Goal: Information Seeking & Learning: Learn about a topic

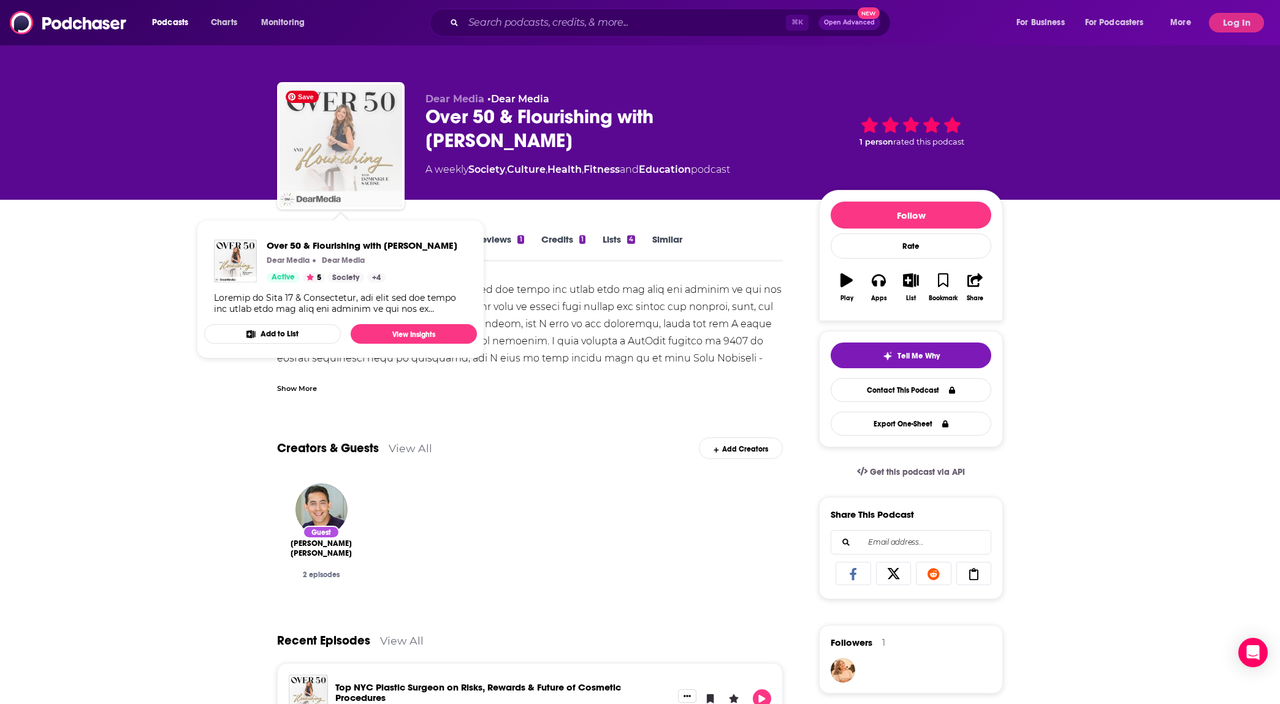
click at [348, 137] on img "Over 50 & Flourishing with Dominique Sachse" at bounding box center [340, 146] width 123 height 123
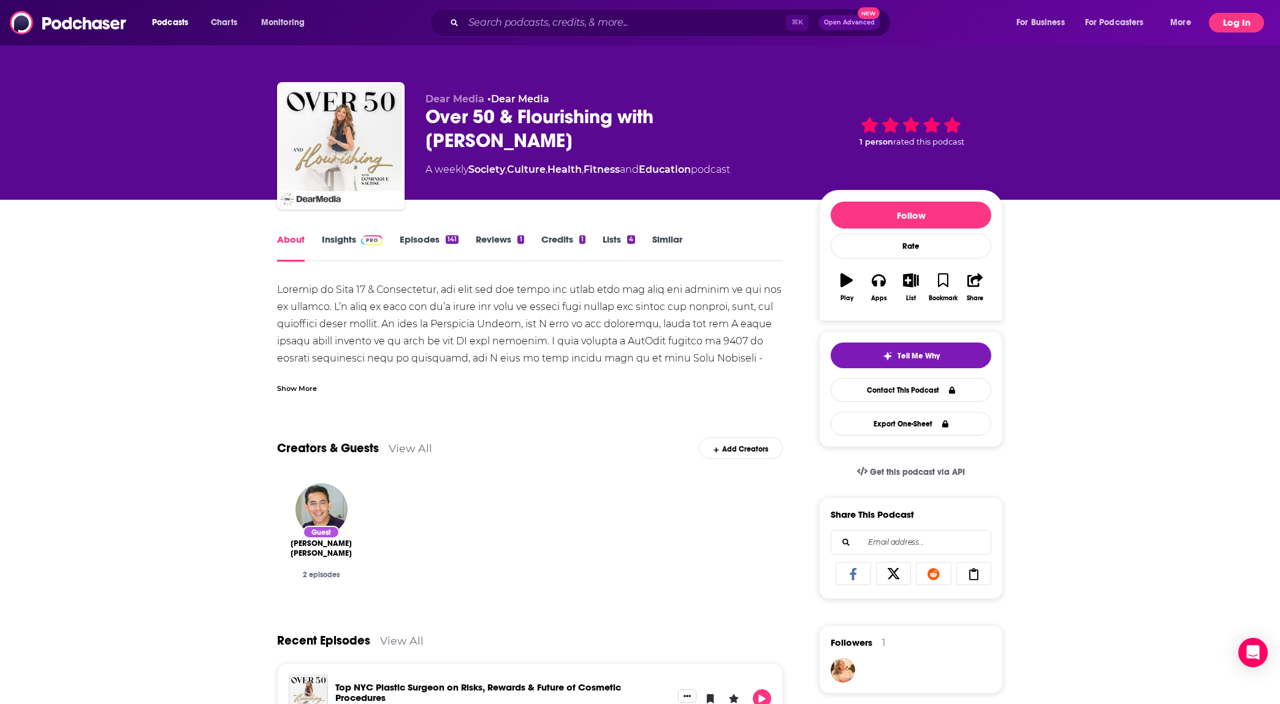
click at [1232, 20] on button "Log In" at bounding box center [1235, 23] width 55 height 20
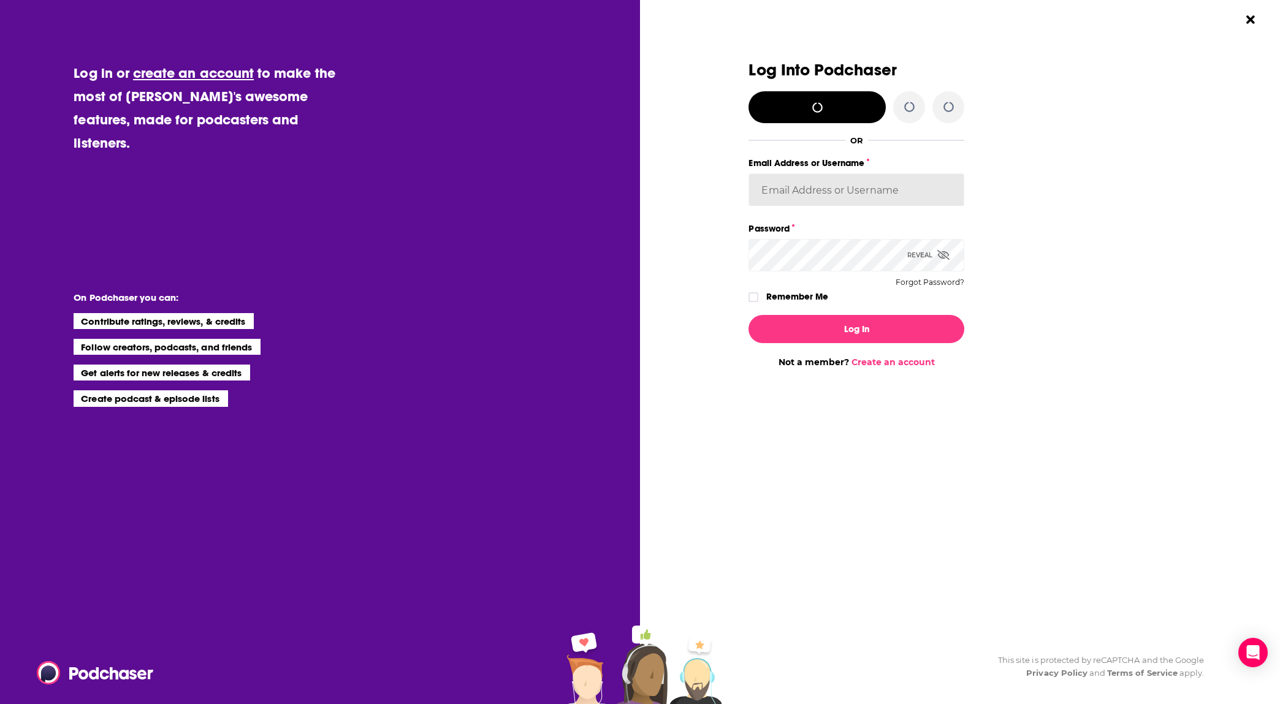
type input "tiffanymiller"
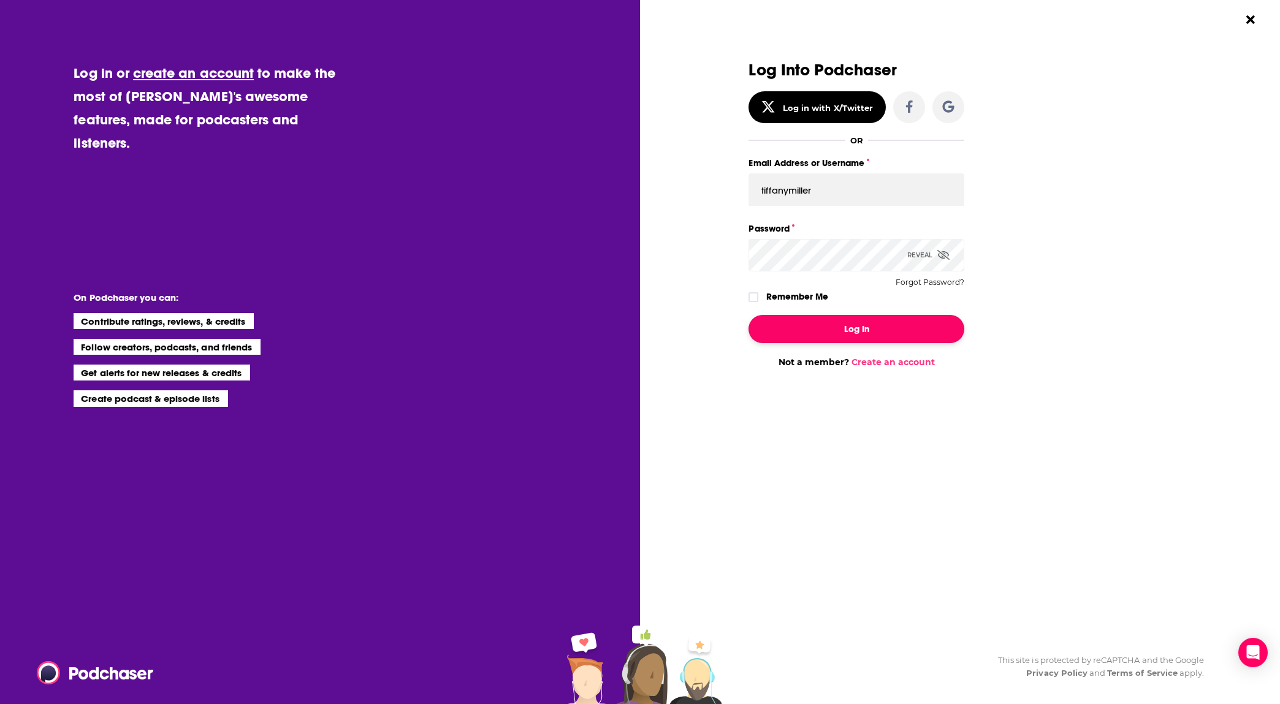
click at [848, 333] on button "Log In" at bounding box center [856, 329] width 216 height 28
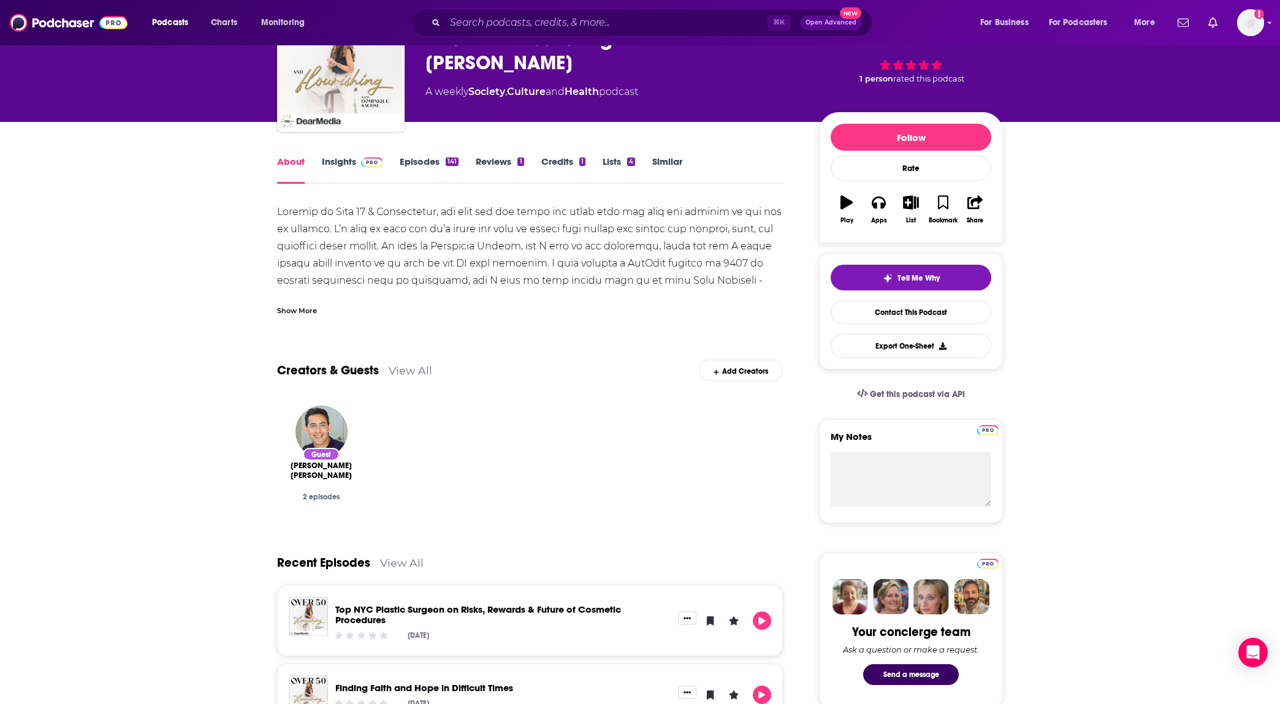
scroll to position [26, 0]
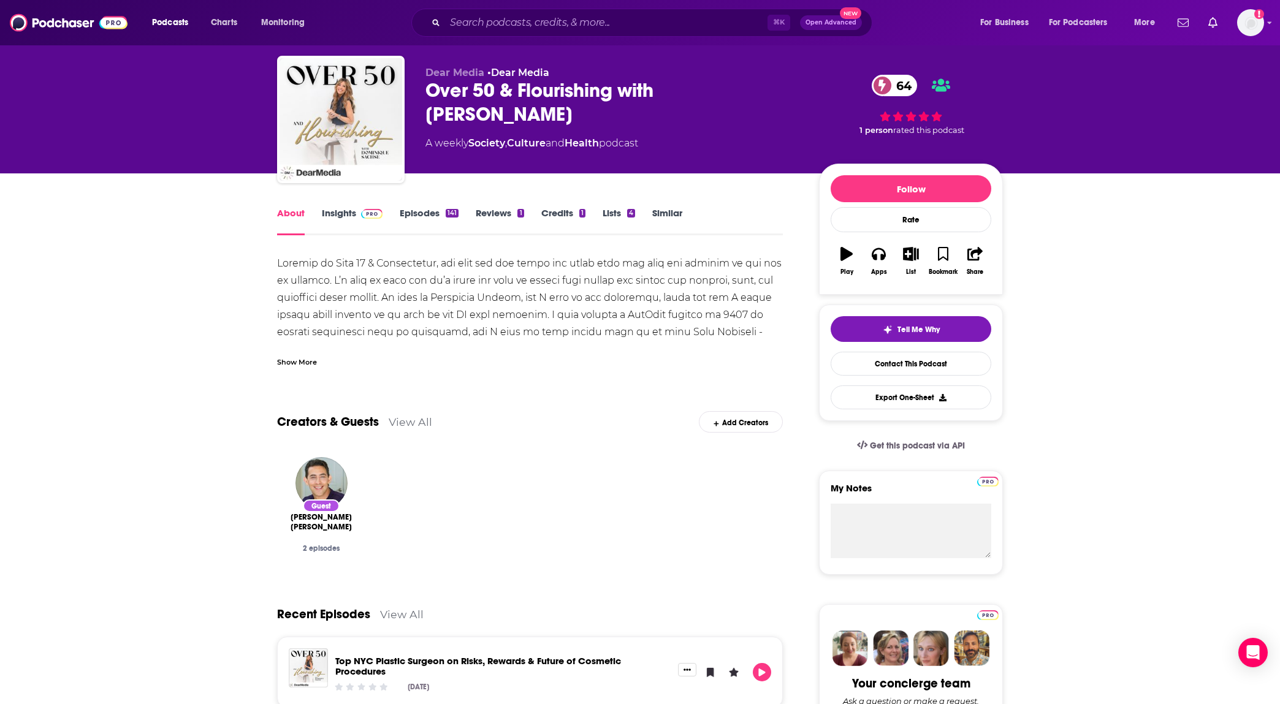
click at [420, 422] on link "View All" at bounding box center [411, 421] width 44 height 13
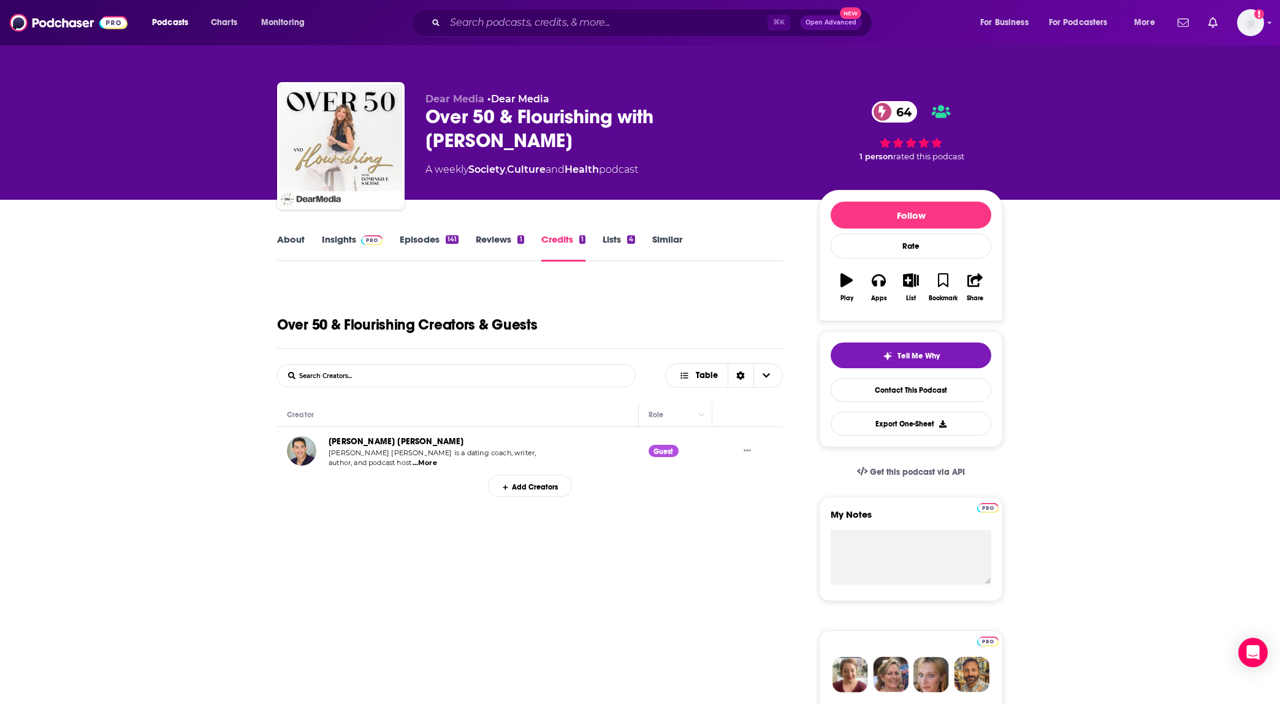
drag, startPoint x: 491, startPoint y: 140, endPoint x: 414, endPoint y: 122, distance: 79.2
click at [414, 122] on div "Dear Media • Dear Media Over 50 & Flourishing with [PERSON_NAME] 64 A weekly So…" at bounding box center [640, 148] width 726 height 132
copy h2 "Over 50 & Flourishing with [PERSON_NAME]"
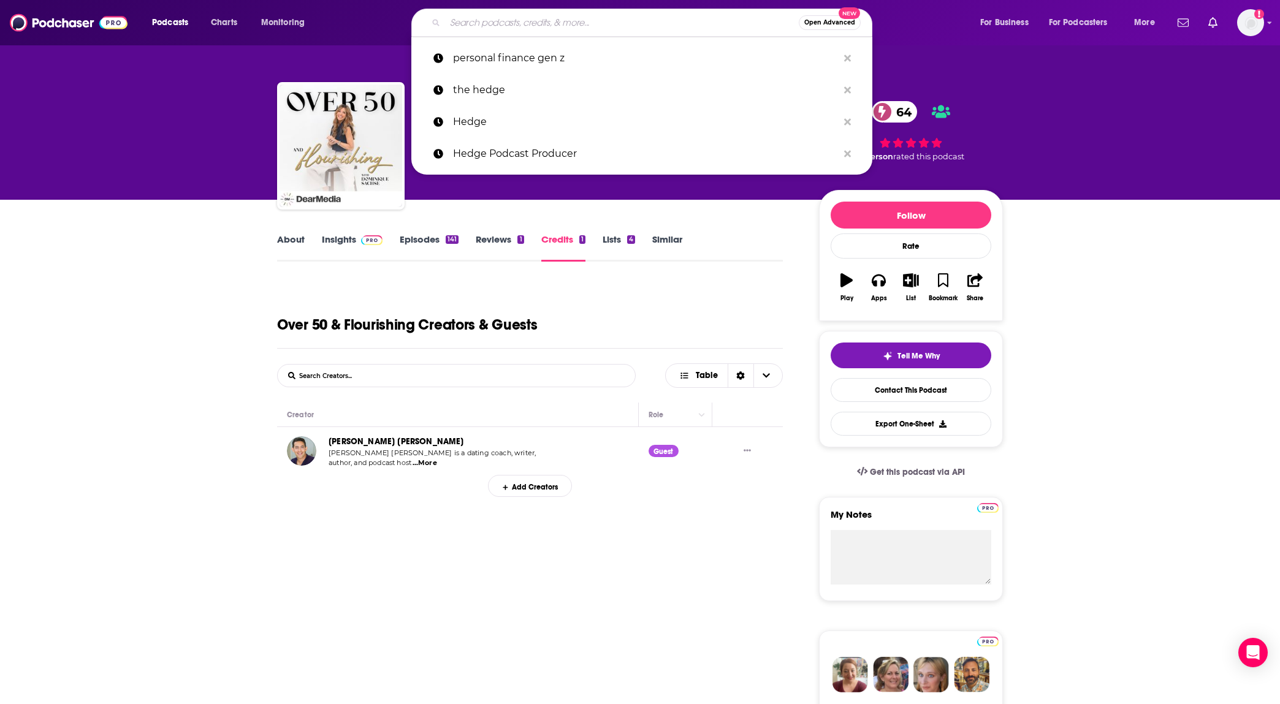
click at [467, 23] on input "Search podcasts, credits, & more..." at bounding box center [622, 23] width 354 height 20
paste input "Over 50 & Flourishing with [PERSON_NAME]"
type input "Over 50 & Flourishing with [PERSON_NAME]"
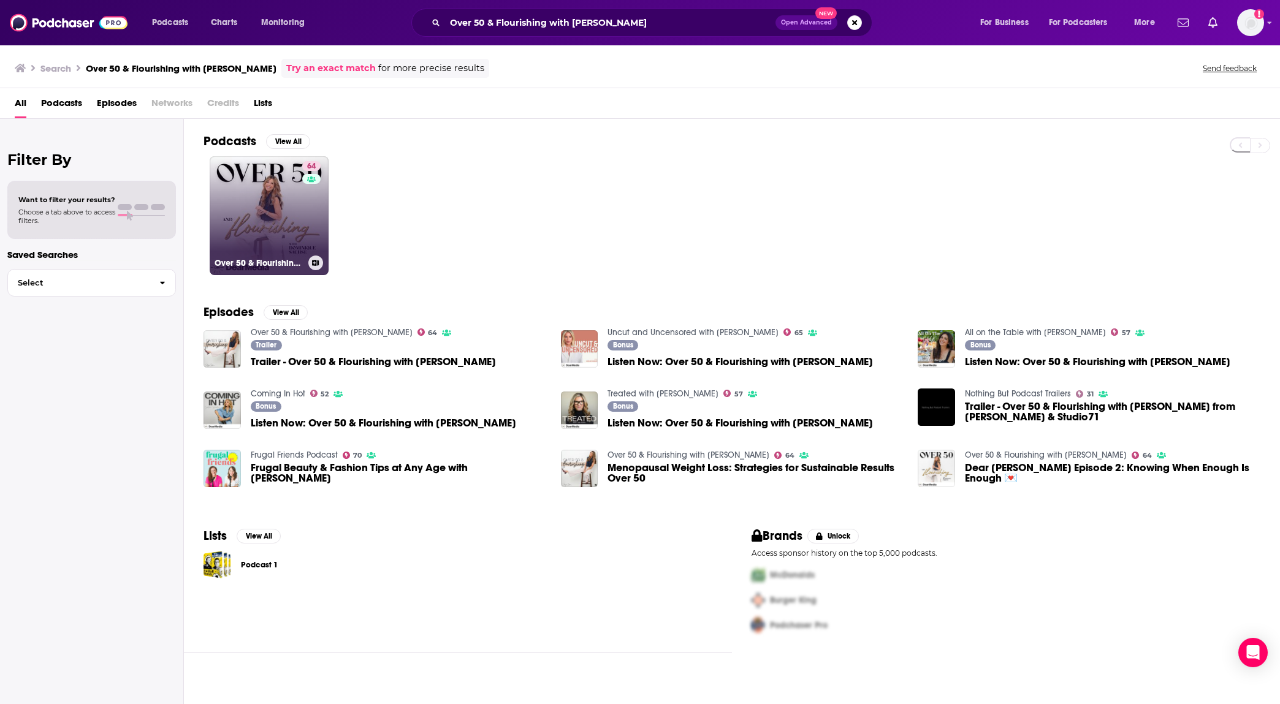
click at [304, 214] on div "64" at bounding box center [312, 208] width 21 height 94
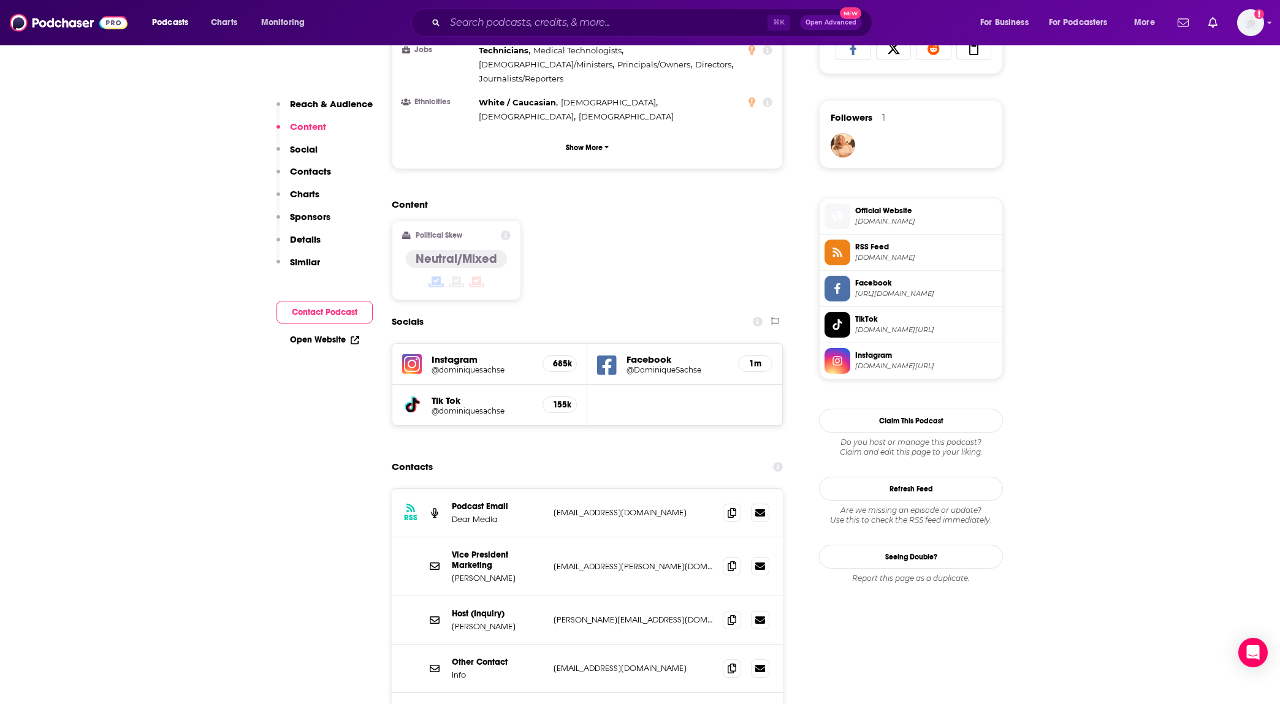
scroll to position [843, 0]
click at [732, 614] on icon at bounding box center [731, 619] width 9 height 10
